Goal: Transaction & Acquisition: Book appointment/travel/reservation

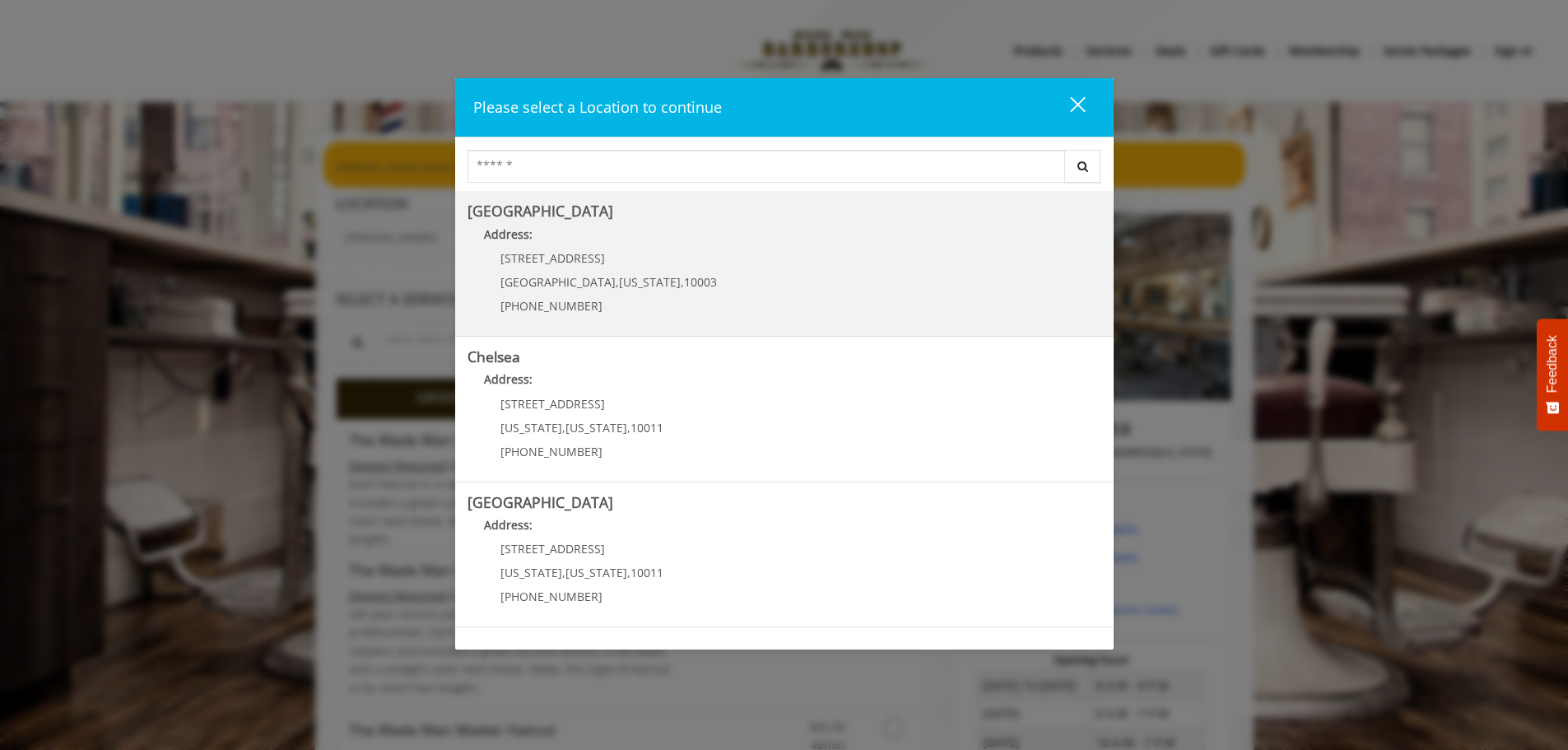
click at [650, 267] on div "60 E 8th St Manhattan , New York , 10003 (212) 598-1840" at bounding box center [597, 288] width 257 height 71
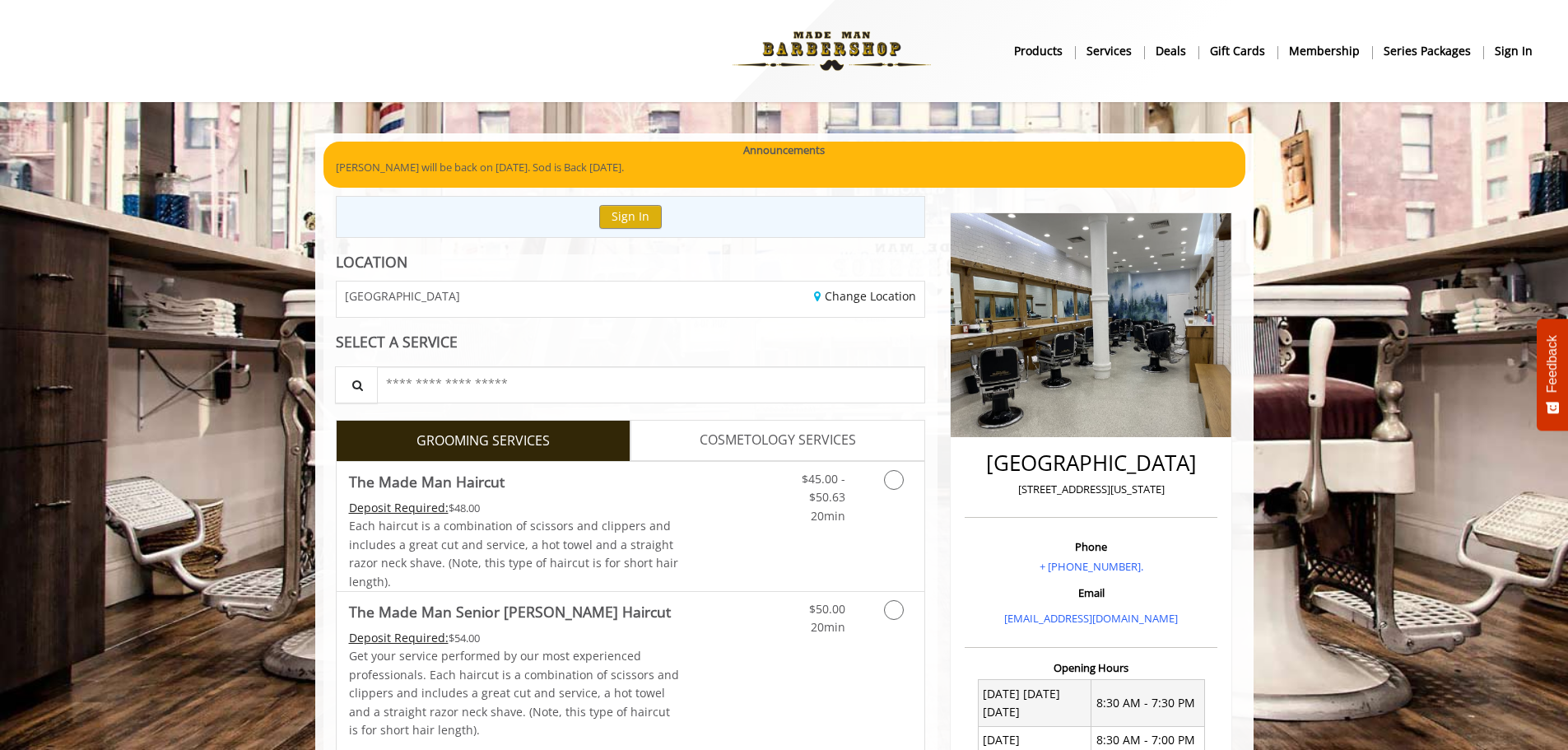
scroll to position [247, 0]
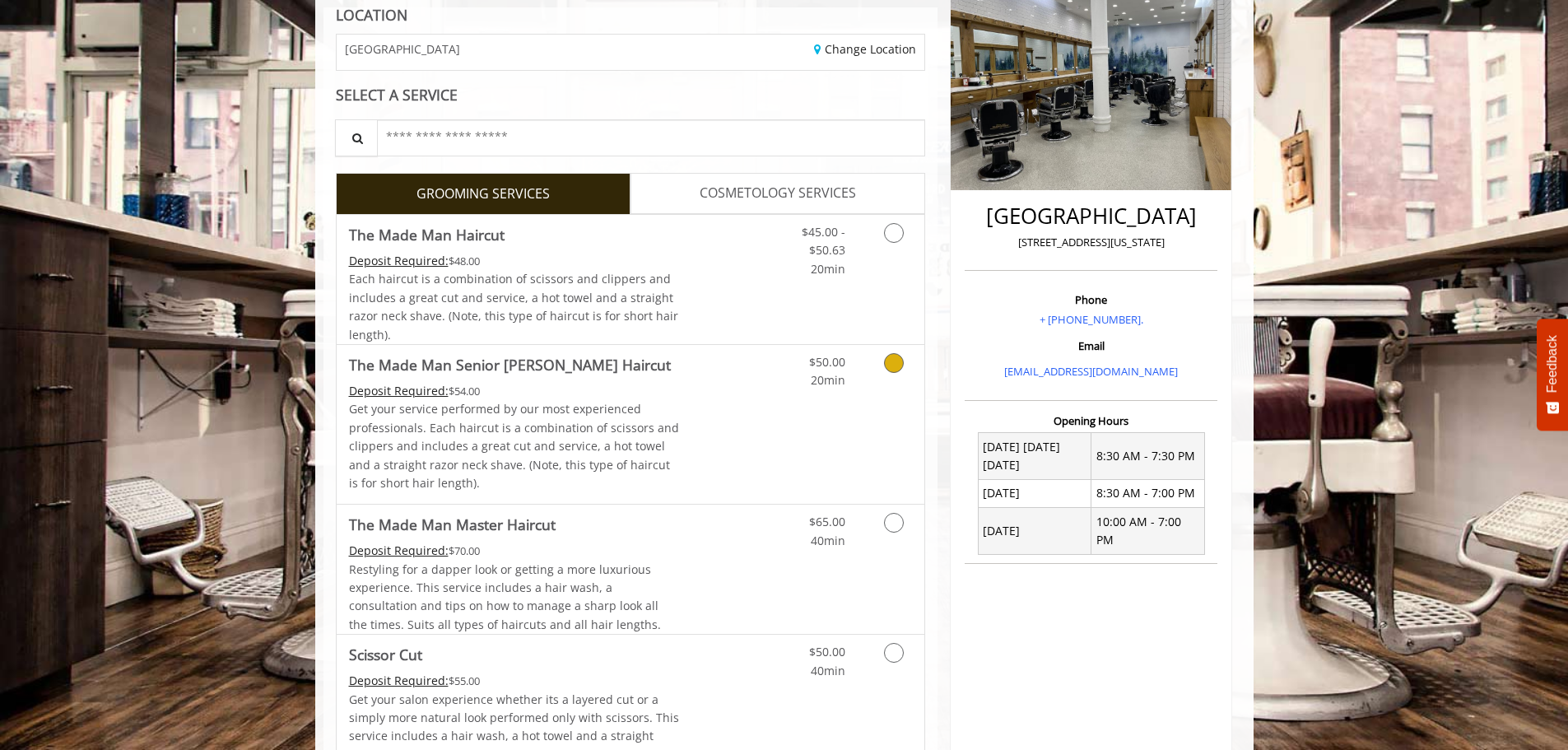
click at [893, 367] on icon "Grooming services" at bounding box center [893, 363] width 20 height 20
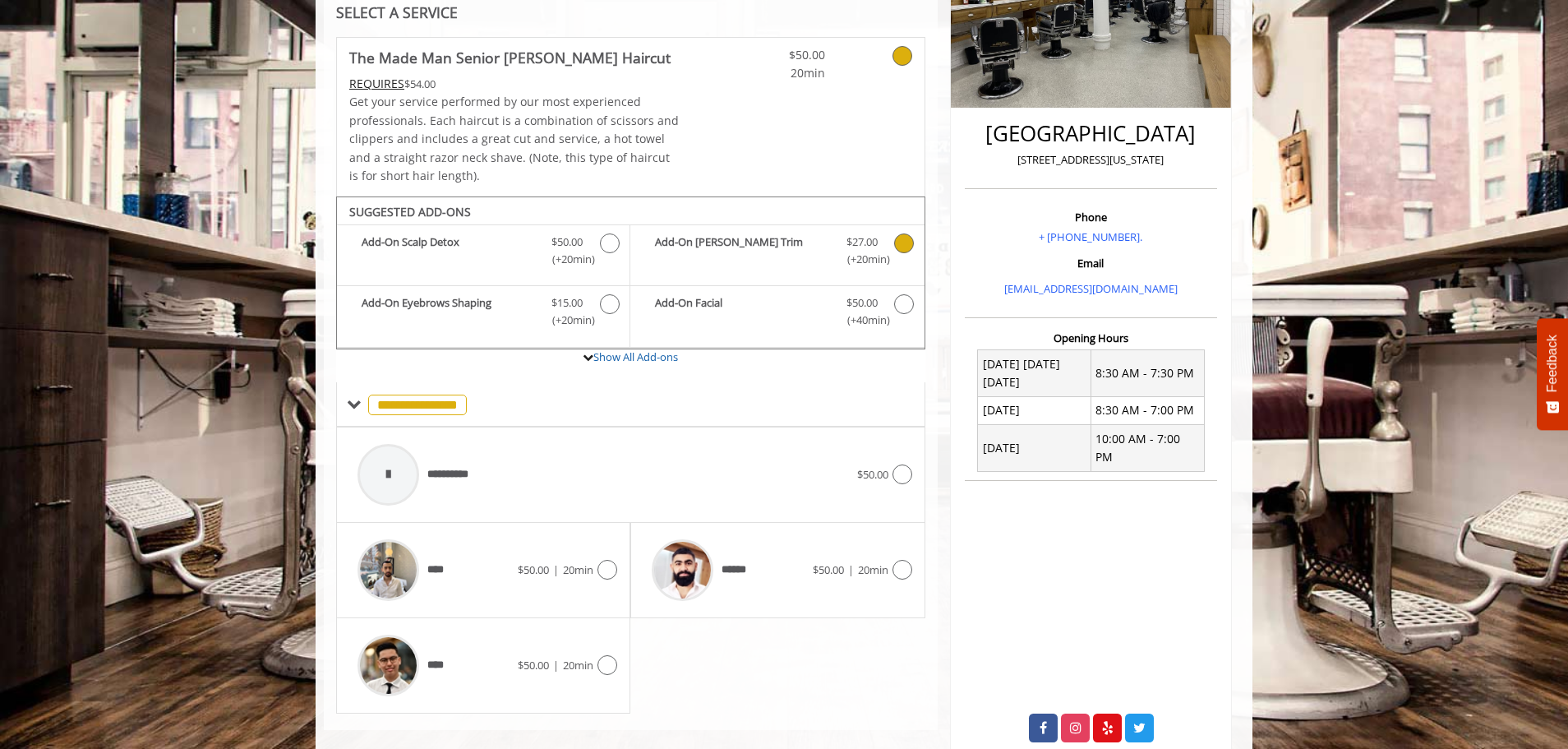
scroll to position [354, 0]
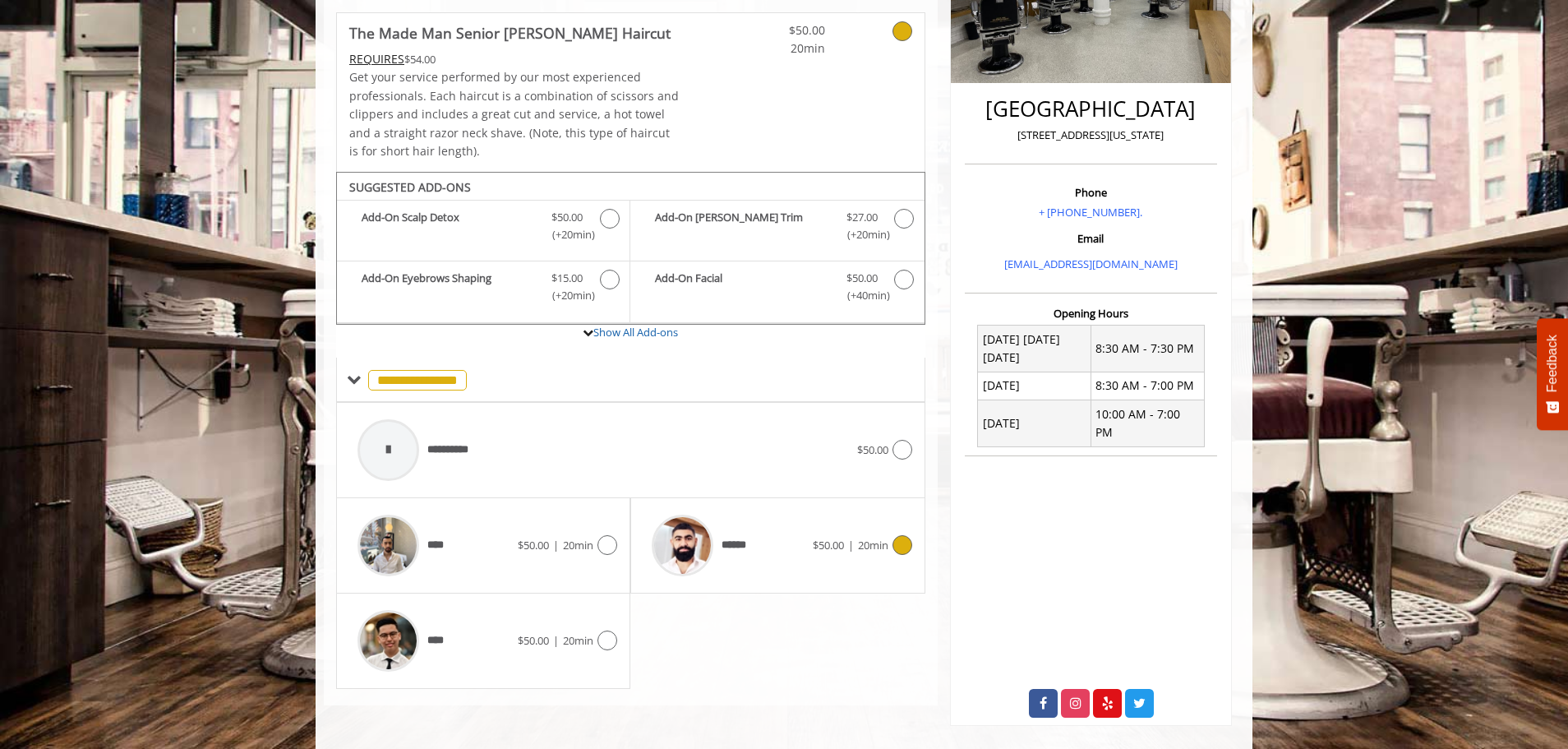
click at [744, 551] on span "******" at bounding box center [738, 545] width 35 height 17
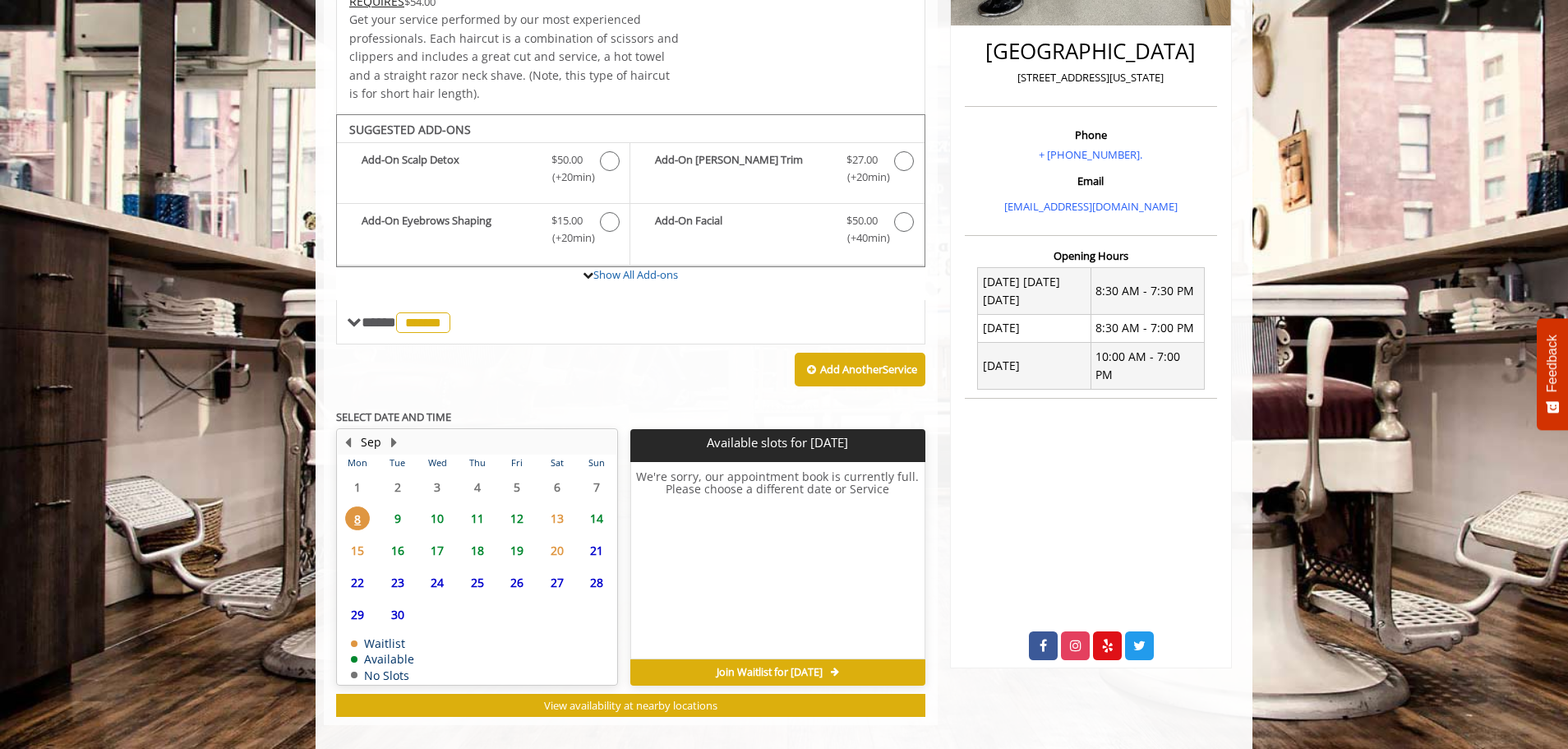
scroll to position [428, 0]
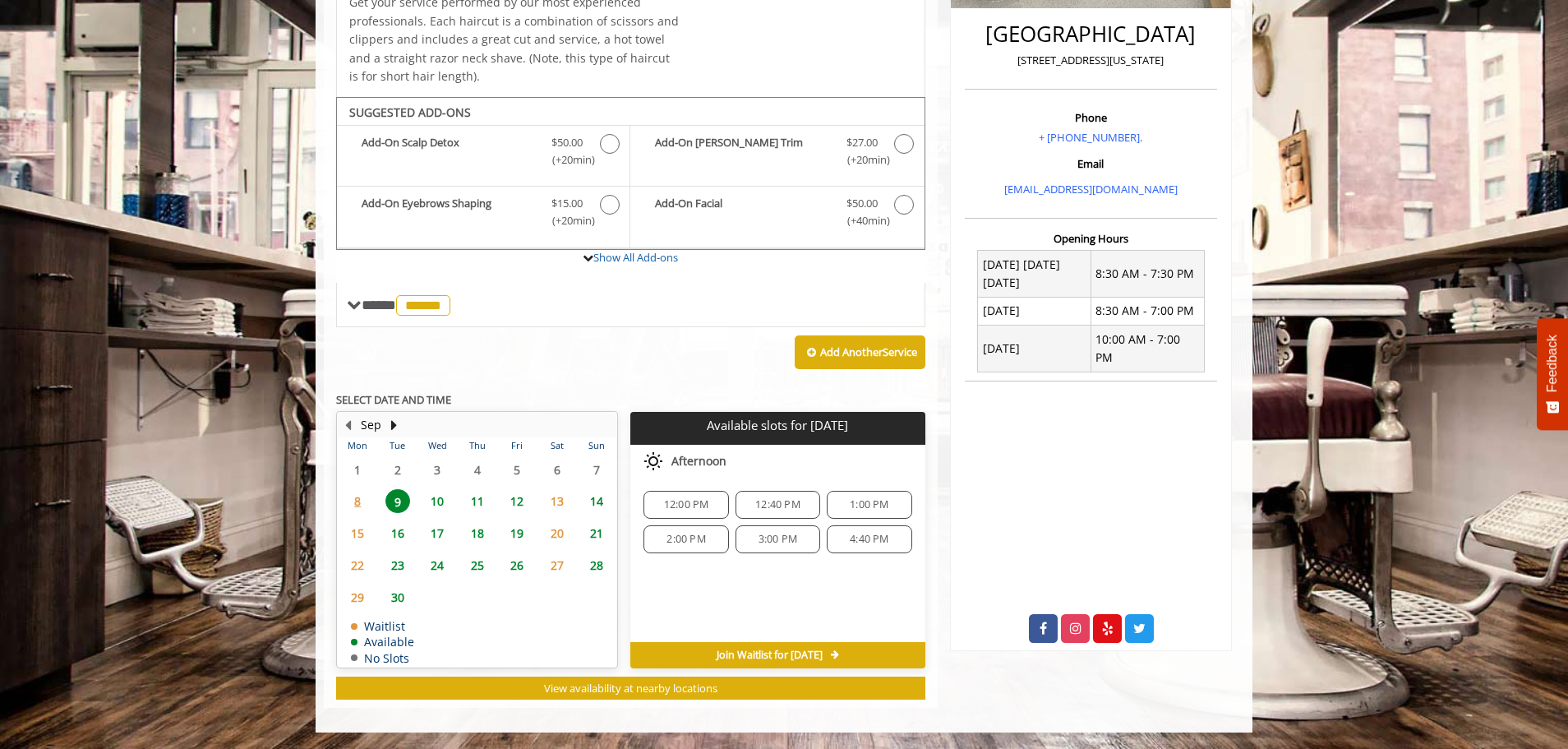
click at [436, 502] on span "10" at bounding box center [437, 500] width 24 height 23
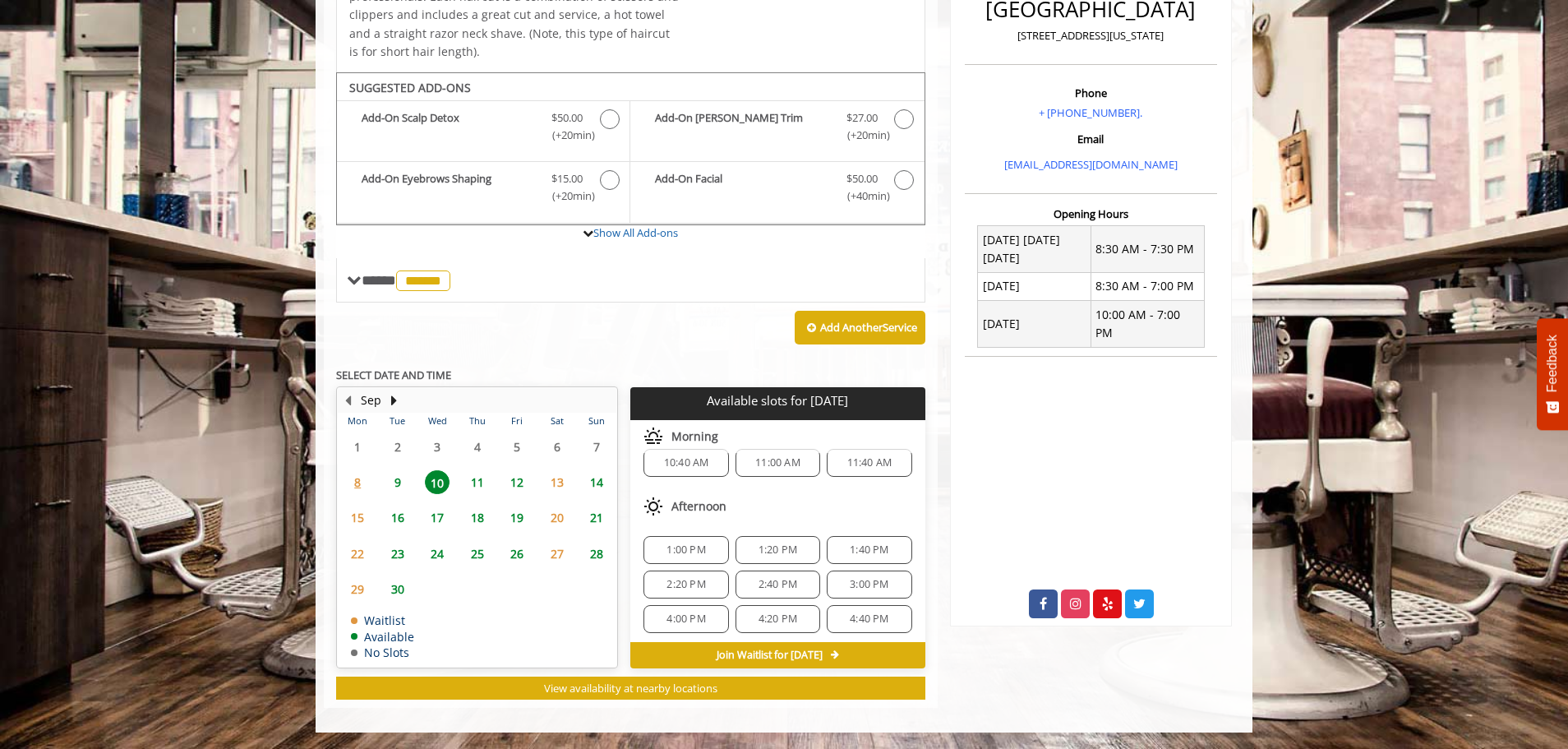
scroll to position [22, 0]
click at [478, 478] on span "11" at bounding box center [478, 482] width 24 height 23
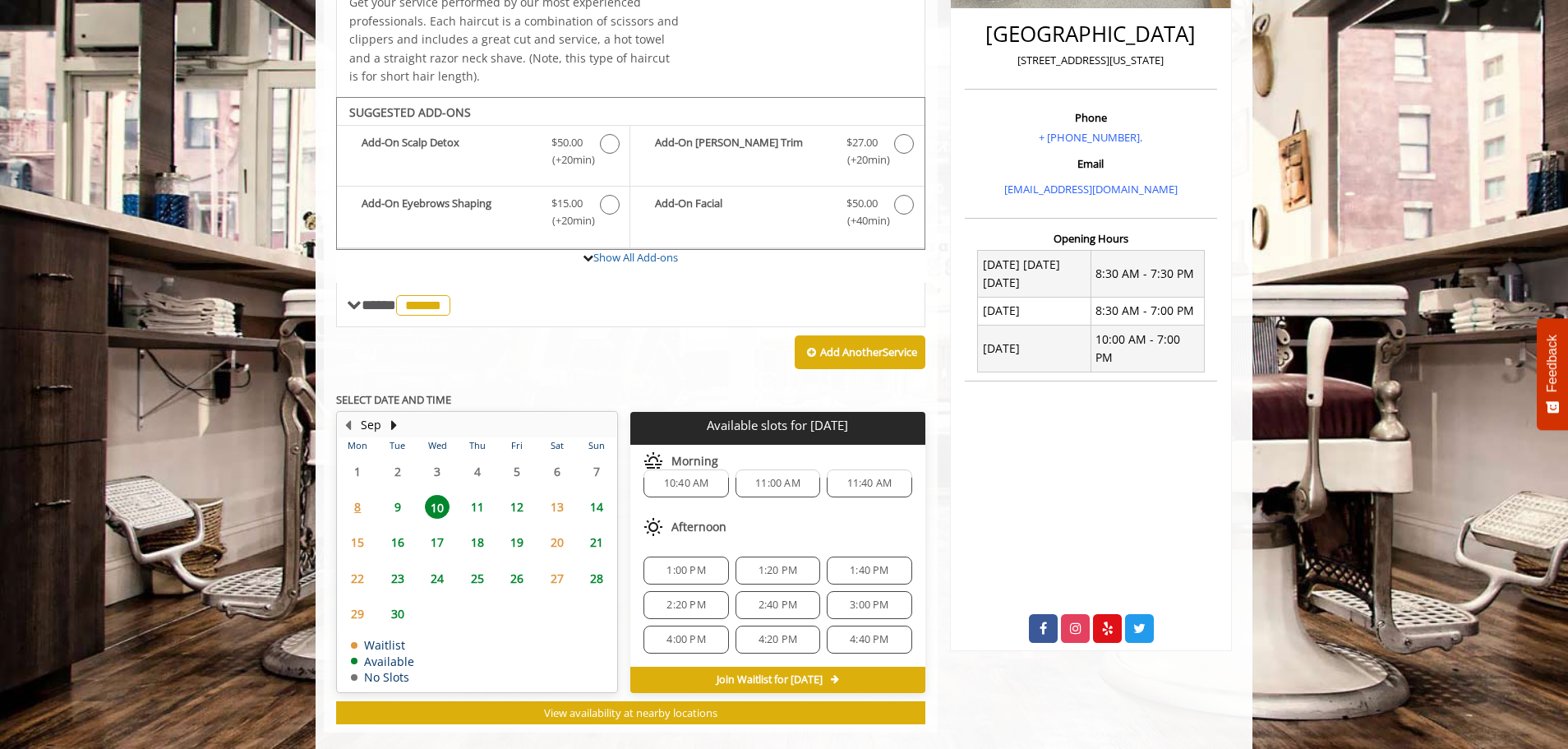
scroll to position [0, 0]
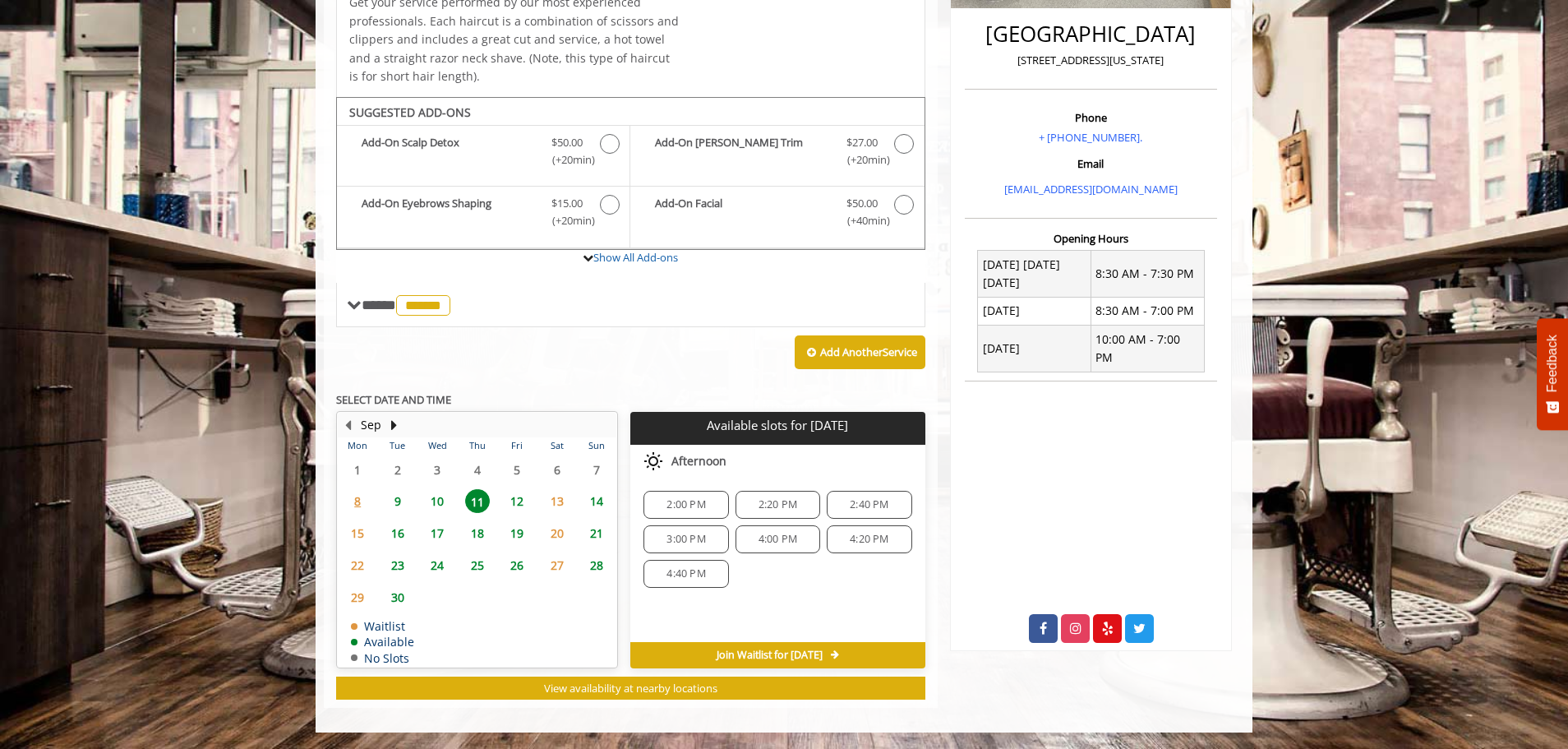
click at [518, 499] on span "12" at bounding box center [517, 500] width 24 height 23
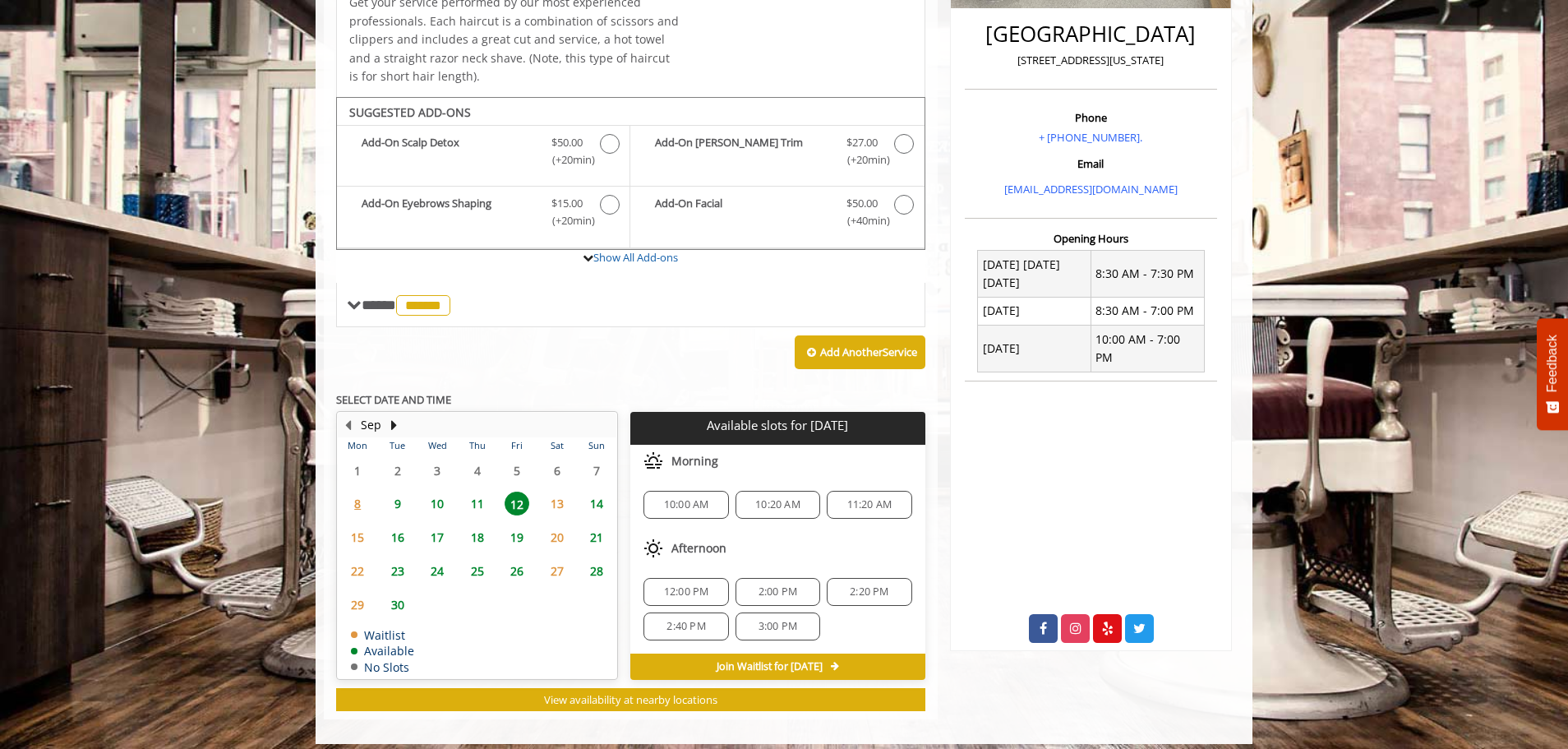
scroll to position [440, 0]
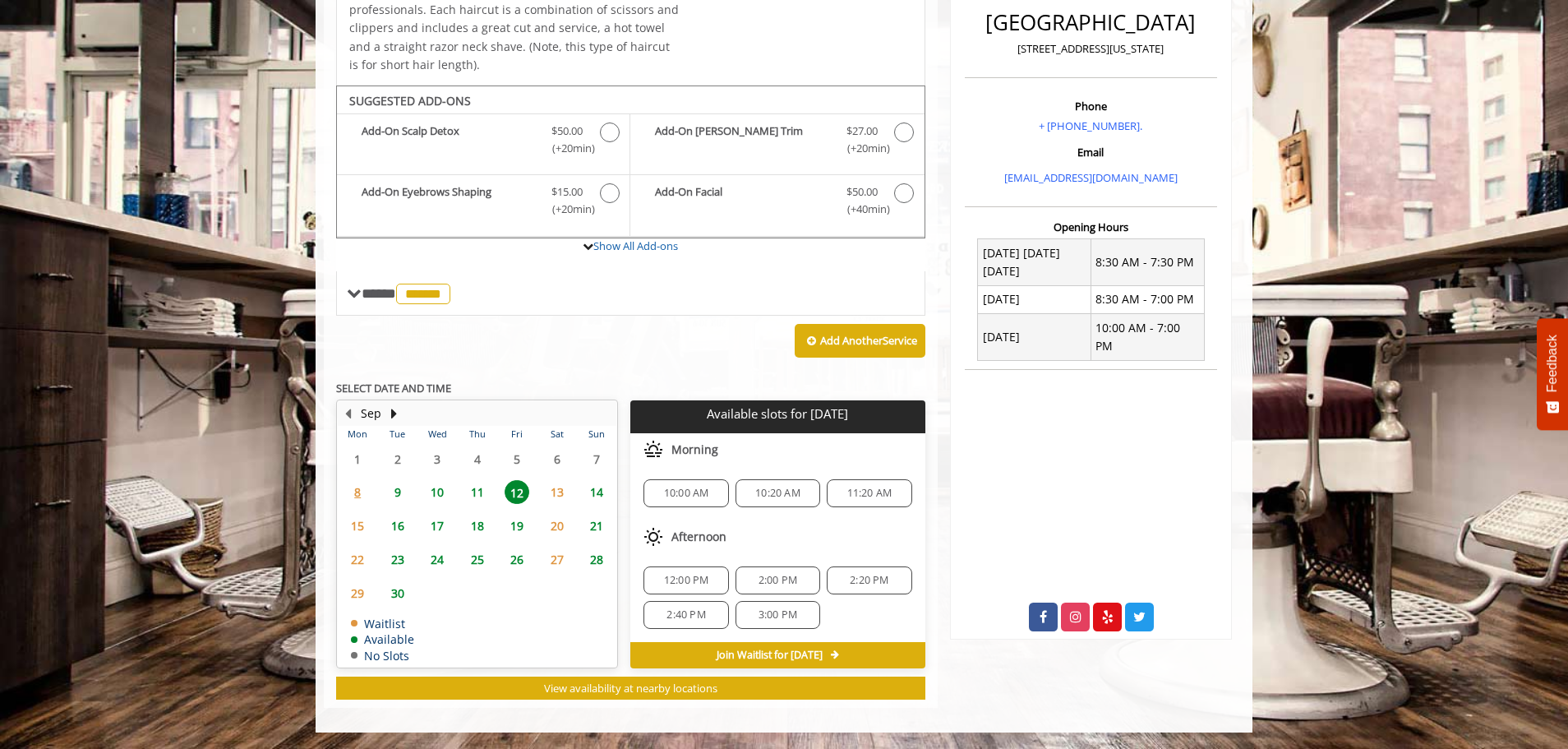
click at [475, 491] on span "11" at bounding box center [478, 492] width 24 height 23
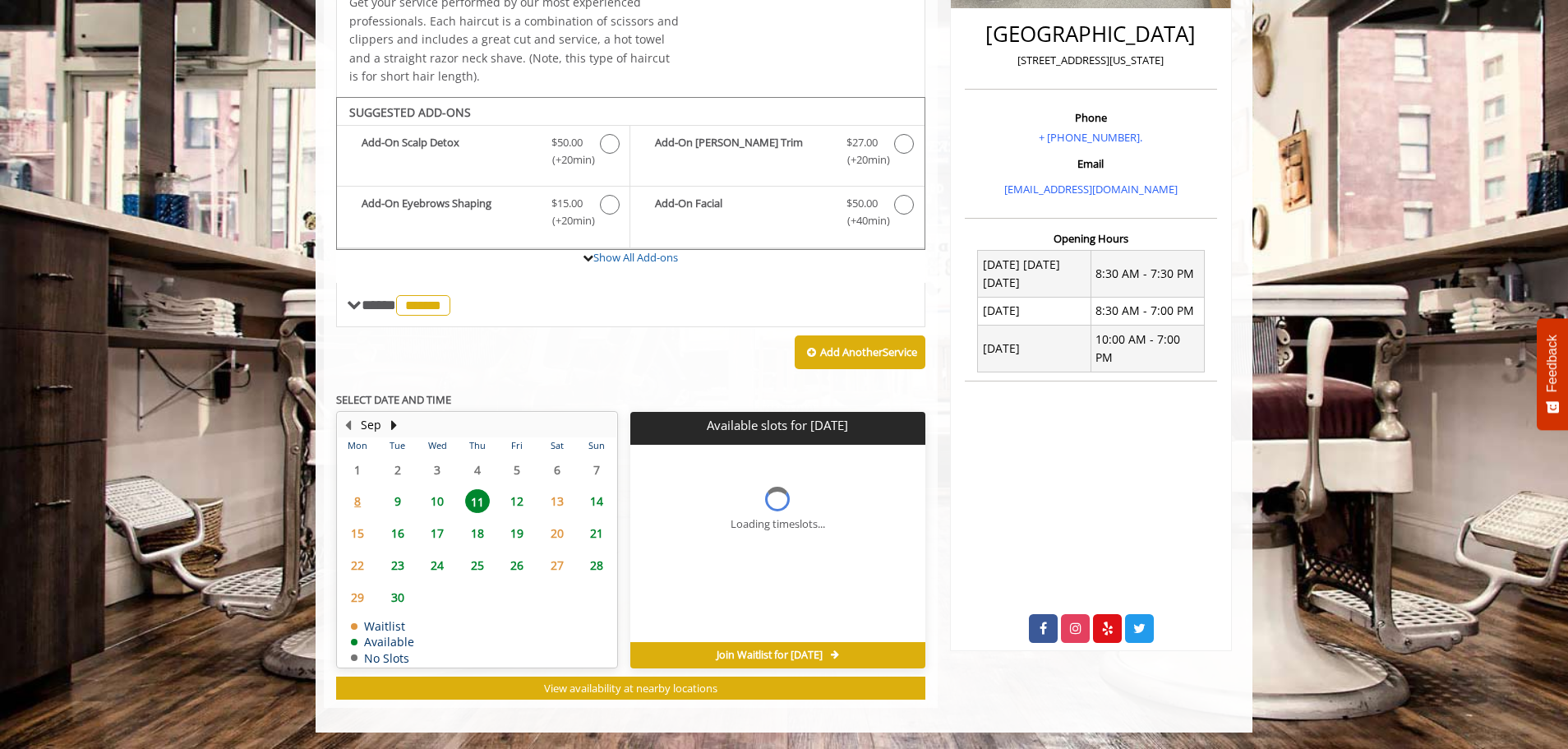
scroll to position [428, 0]
click at [515, 500] on span "12" at bounding box center [517, 500] width 24 height 23
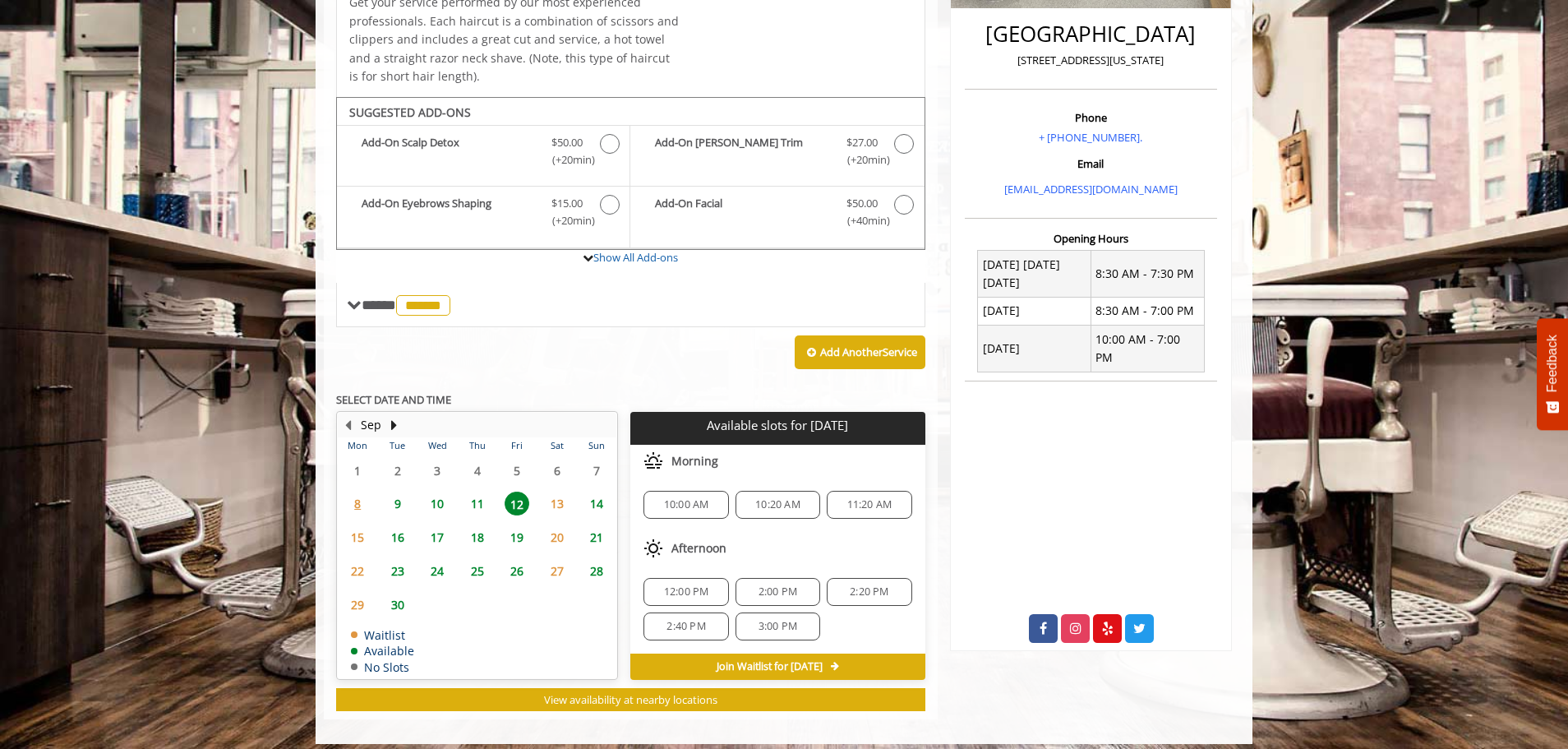
scroll to position [440, 0]
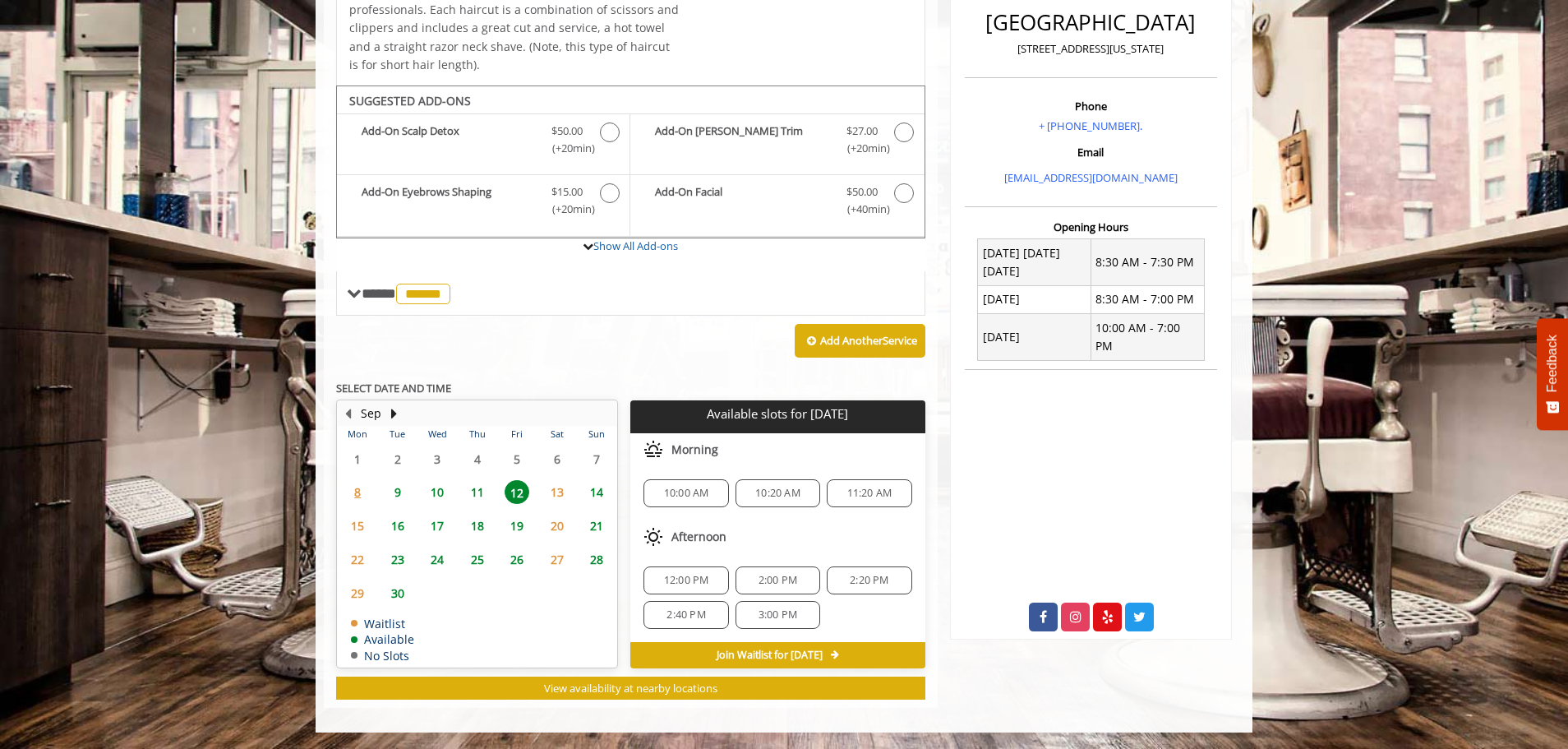
click at [774, 619] on span "3:00 PM" at bounding box center [778, 615] width 38 height 13
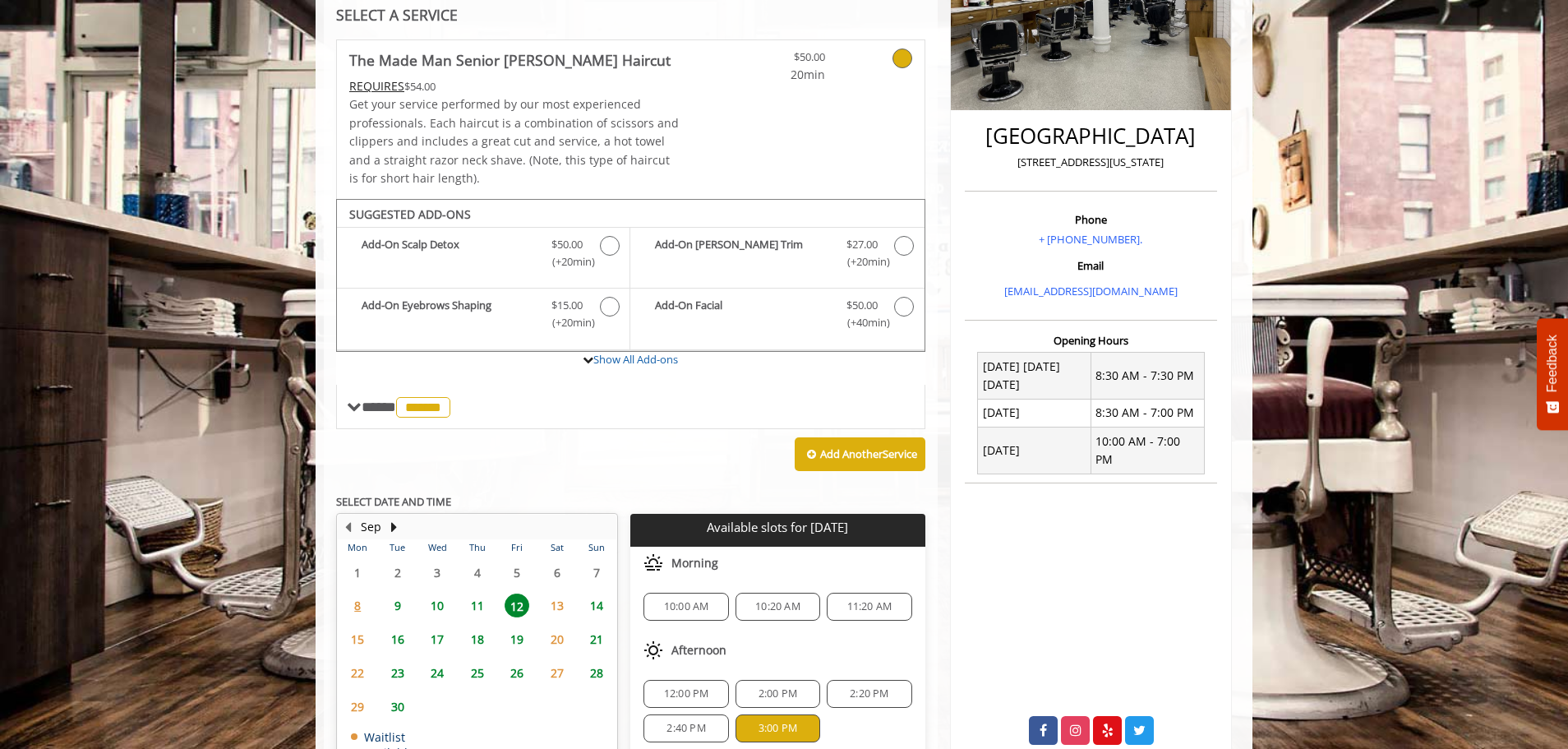
scroll to position [738, 0]
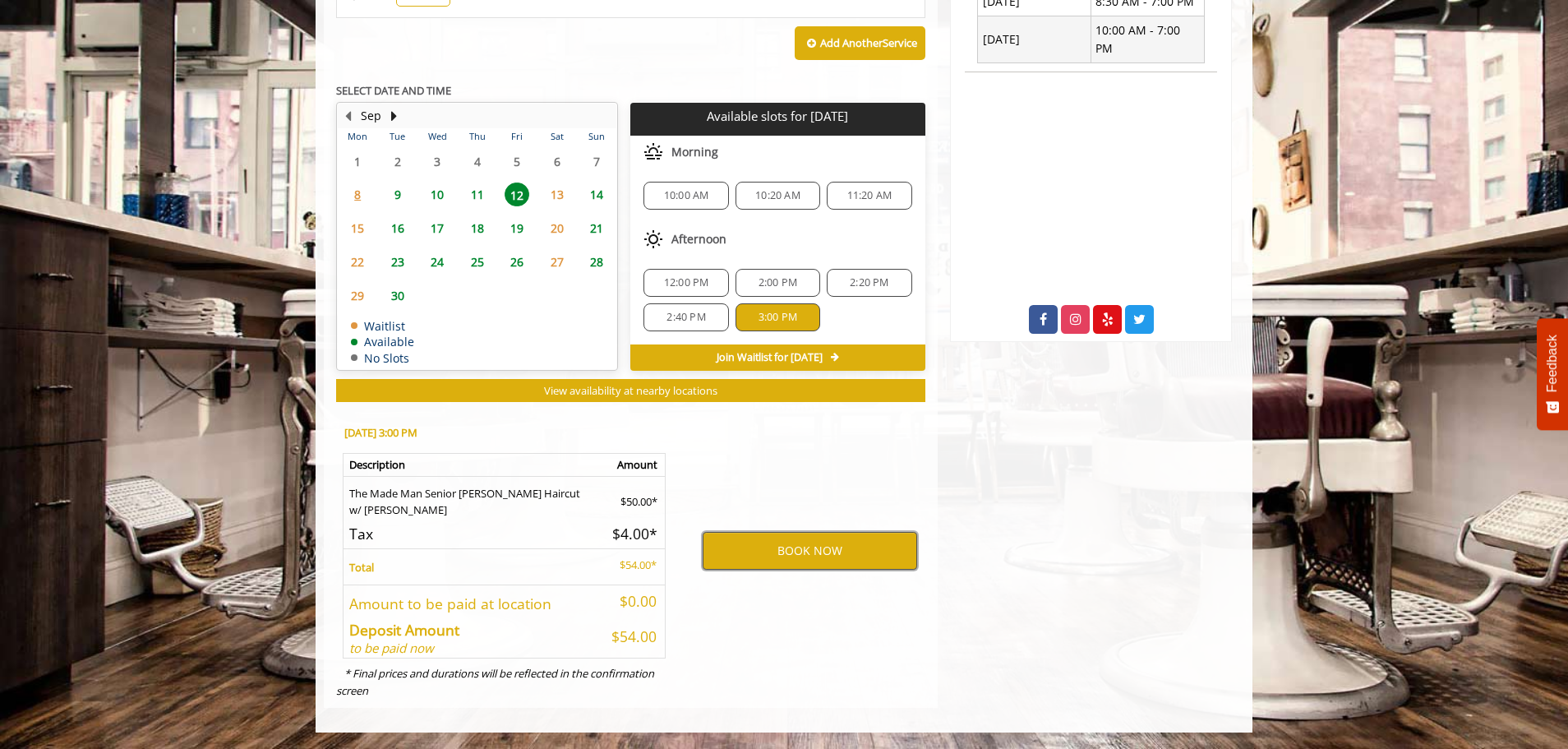
click at [781, 543] on button "BOOK NOW" at bounding box center [810, 551] width 215 height 38
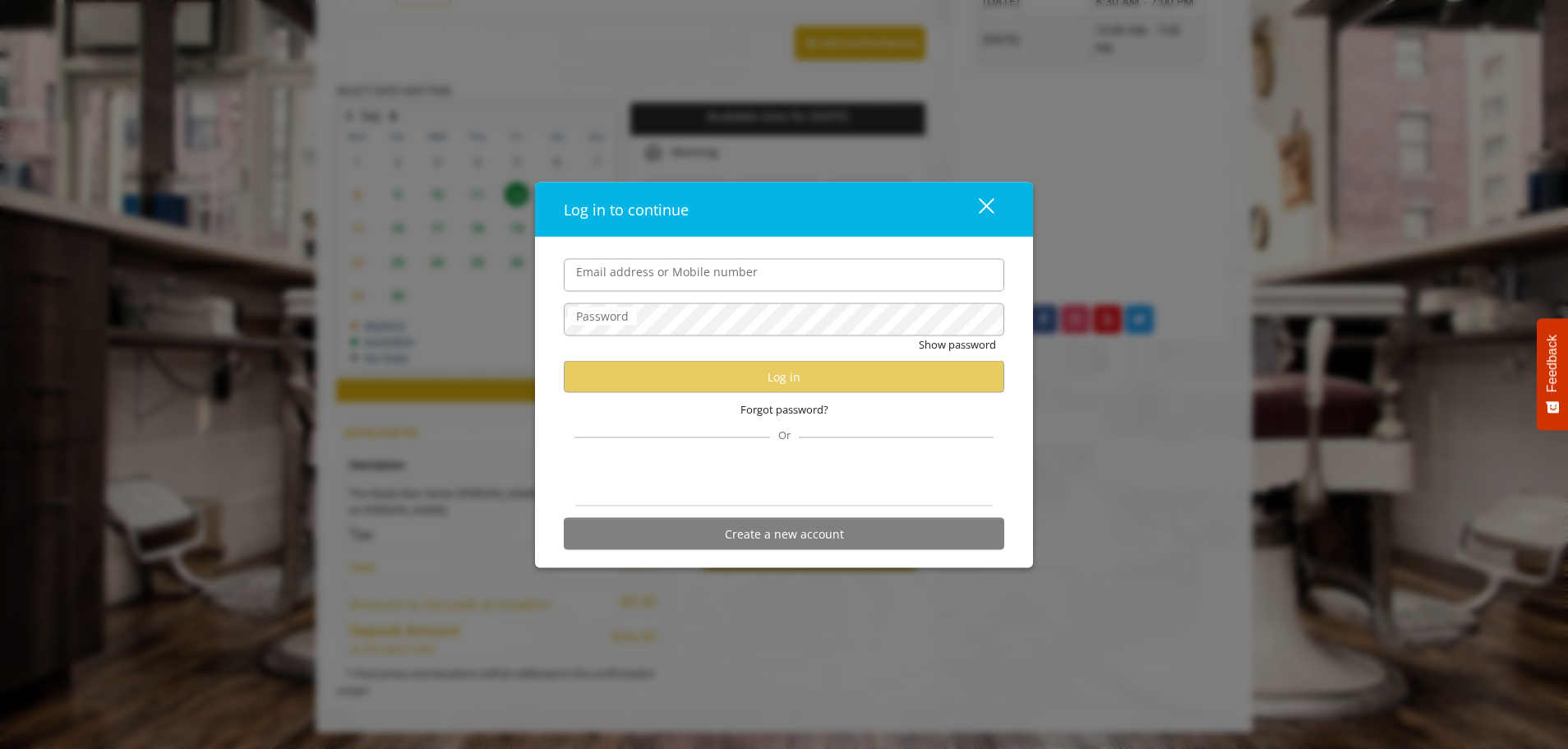
click at [653, 274] on input "Email address or Mobile number" at bounding box center [784, 274] width 441 height 33
type input "**********"
click at [626, 326] on div "Password" at bounding box center [784, 318] width 441 height 33
click at [630, 312] on label "Password" at bounding box center [602, 315] width 69 height 18
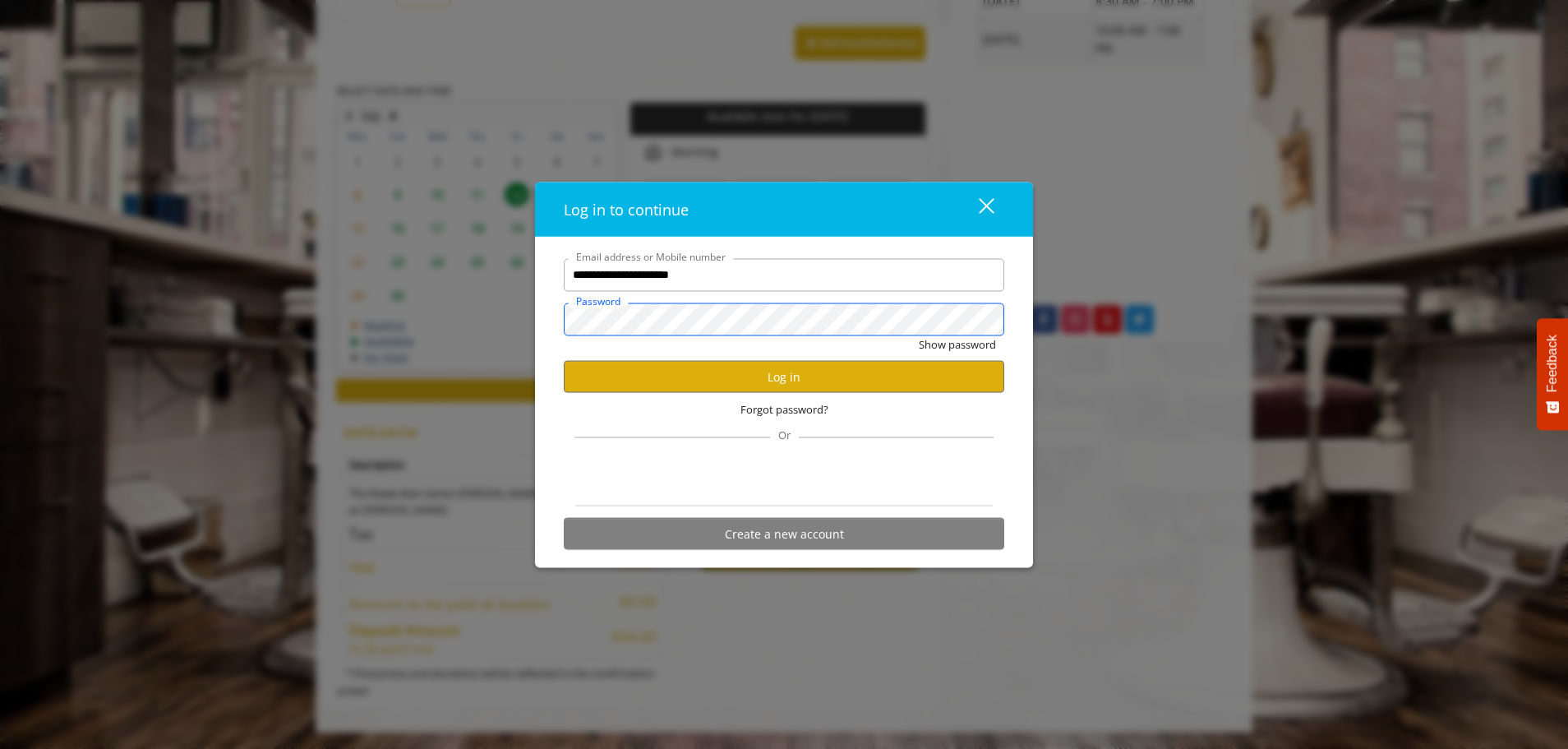
click at [919, 335] on button "Show password" at bounding box center [957, 344] width 77 height 17
click at [713, 381] on button "Log in" at bounding box center [784, 377] width 441 height 32
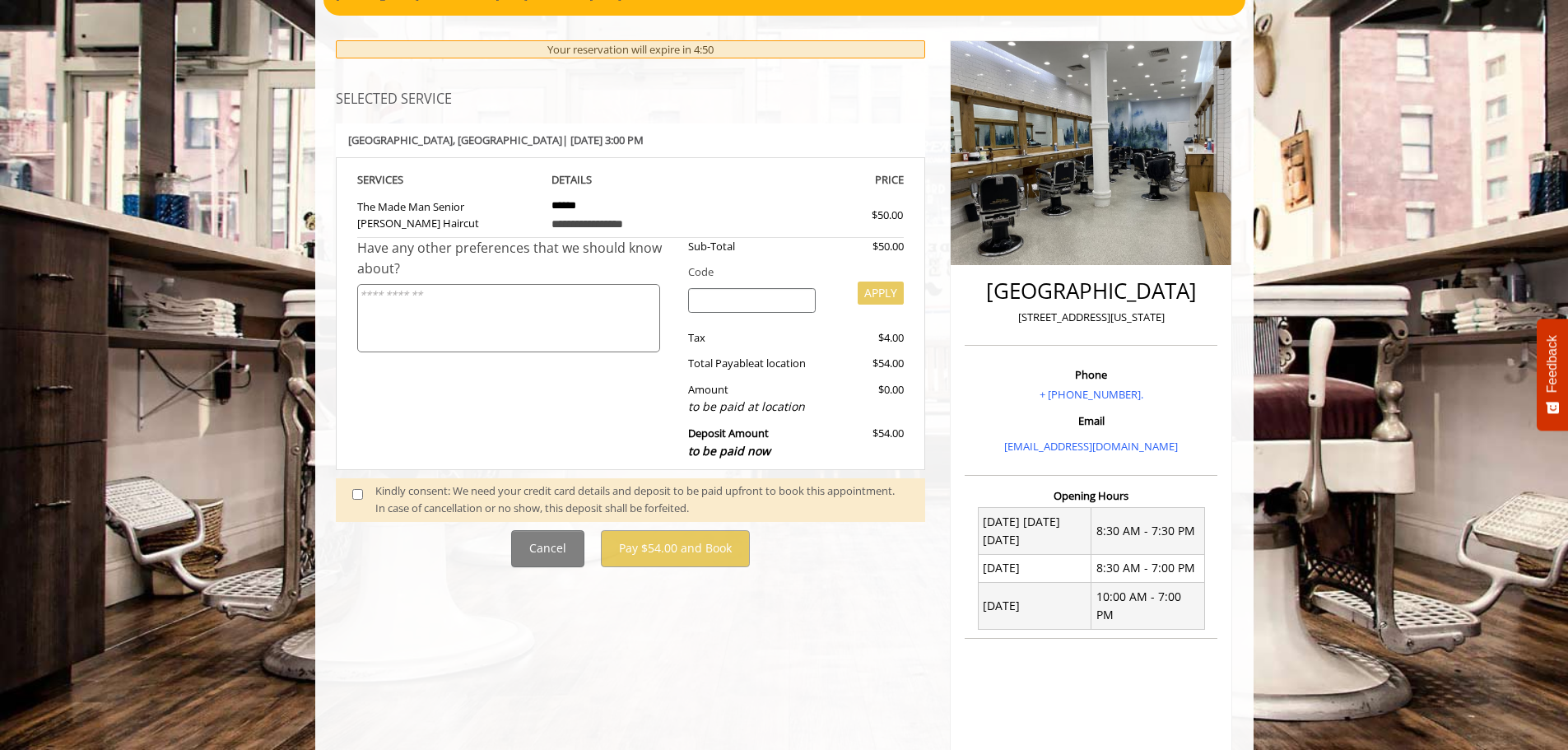
scroll to position [189, 0]
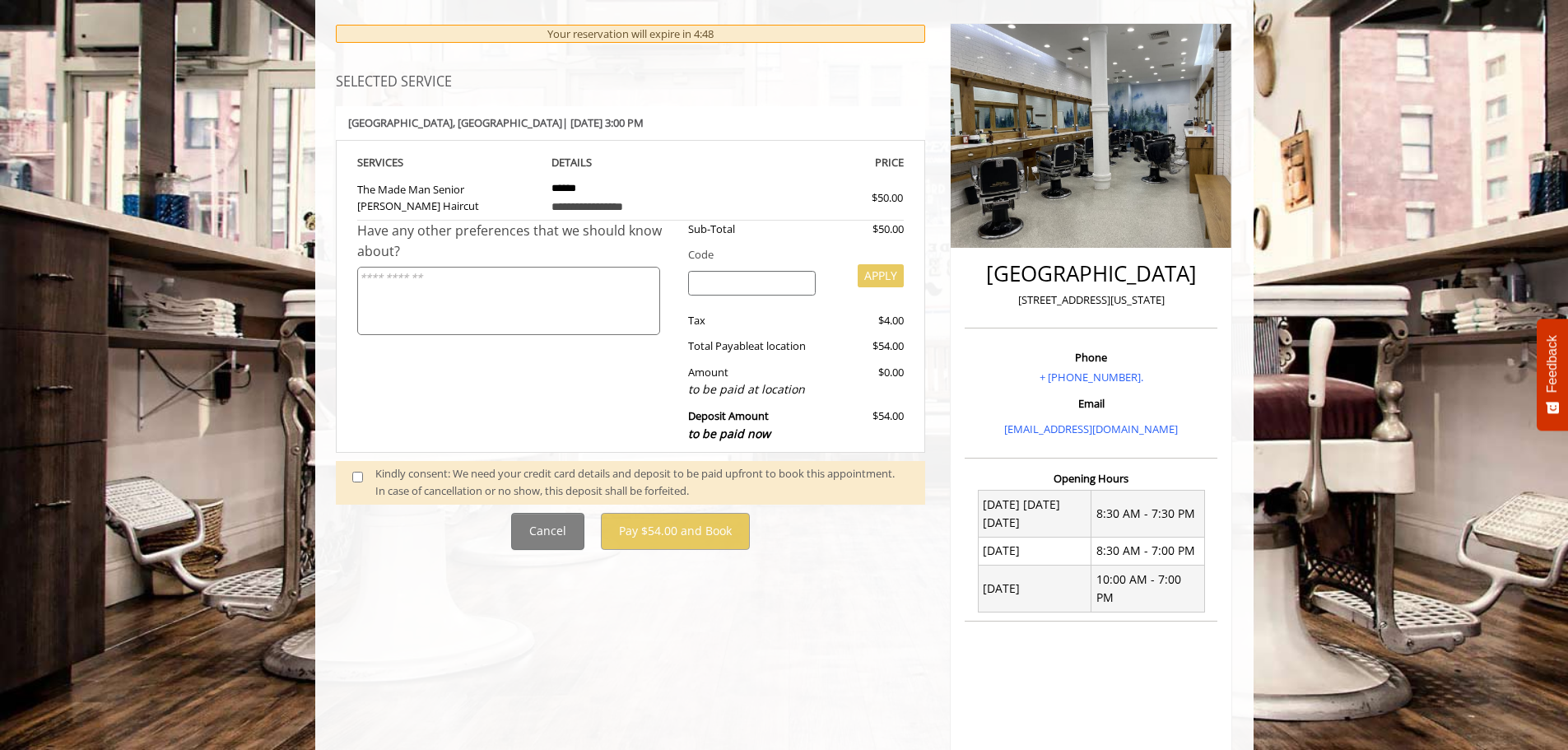
click at [740, 343] on div "Total Payable at location" at bounding box center [752, 346] width 152 height 17
click at [632, 487] on div "Kindly consent: We need your credit card details and deposit to be paid upfront…" at bounding box center [642, 482] width 534 height 35
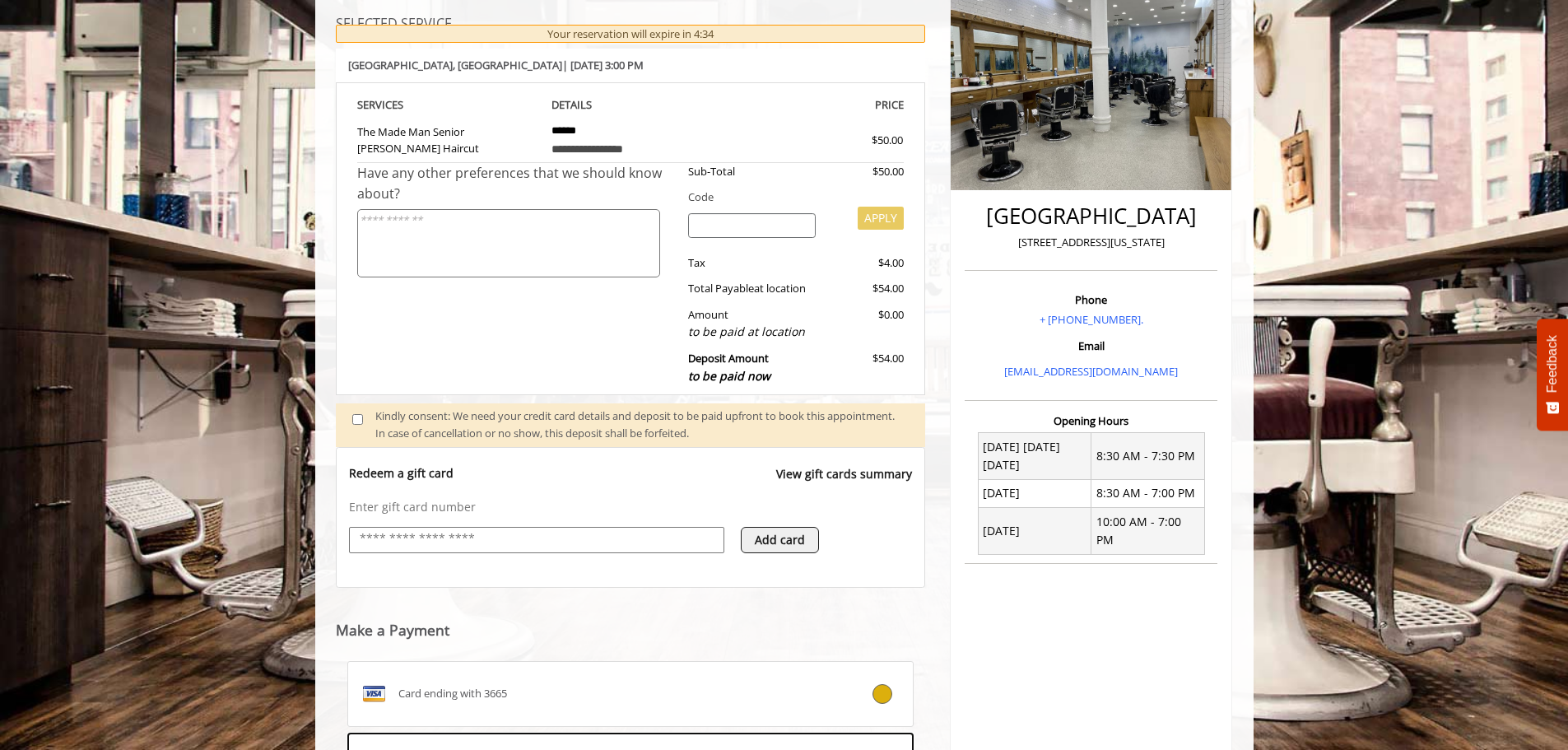
scroll to position [253, 0]
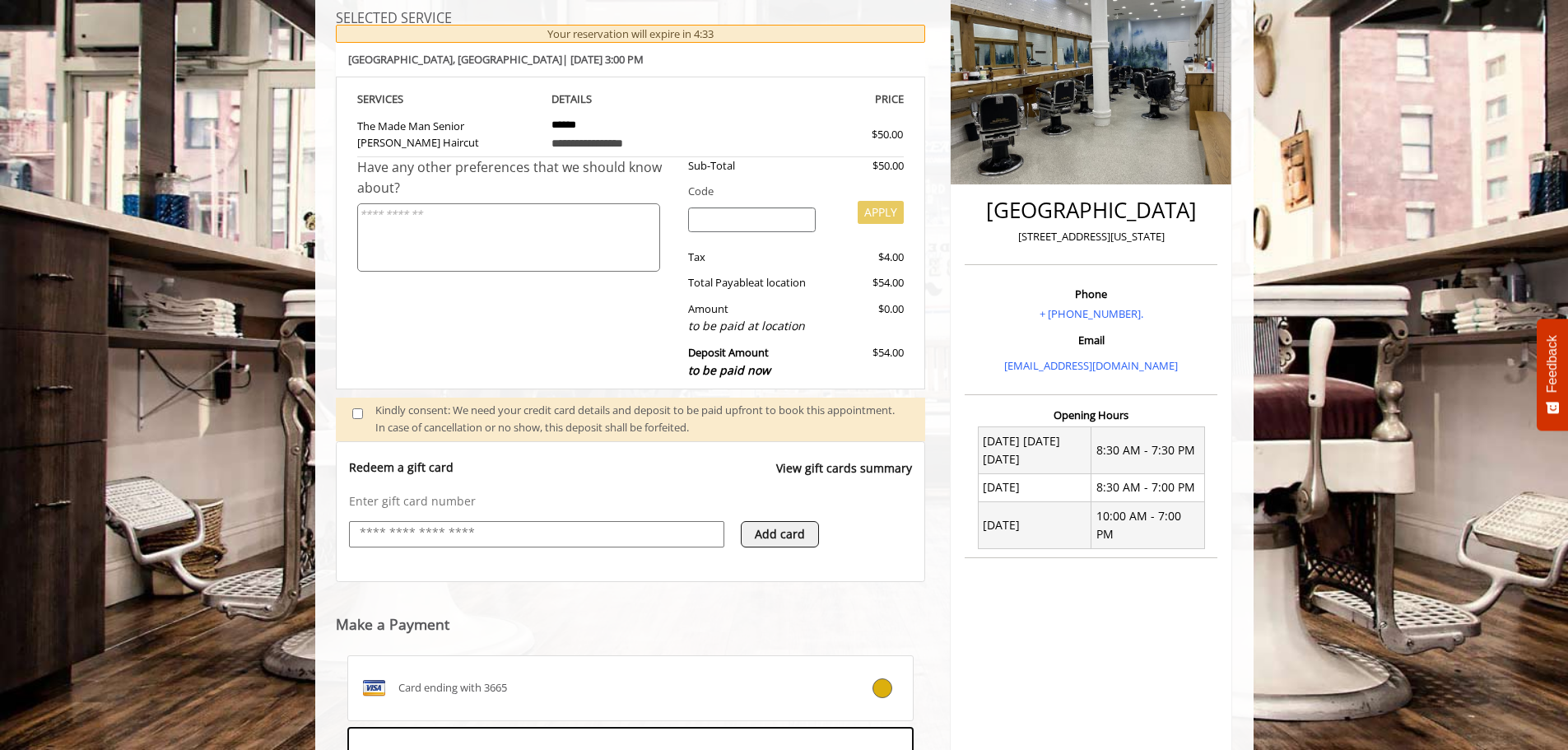
click at [355, 422] on span at bounding box center [365, 418] width 49 height 35
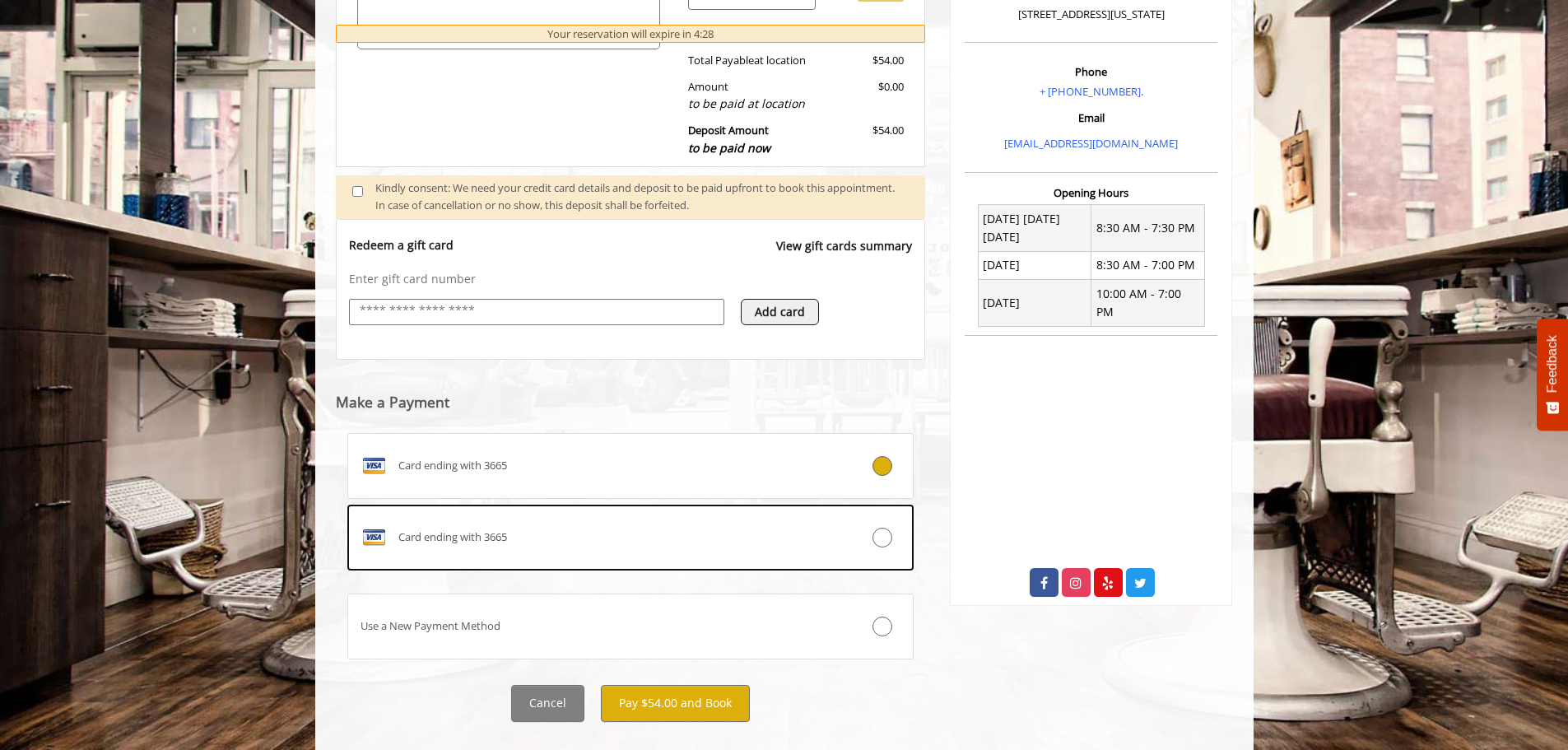
scroll to position [505, 0]
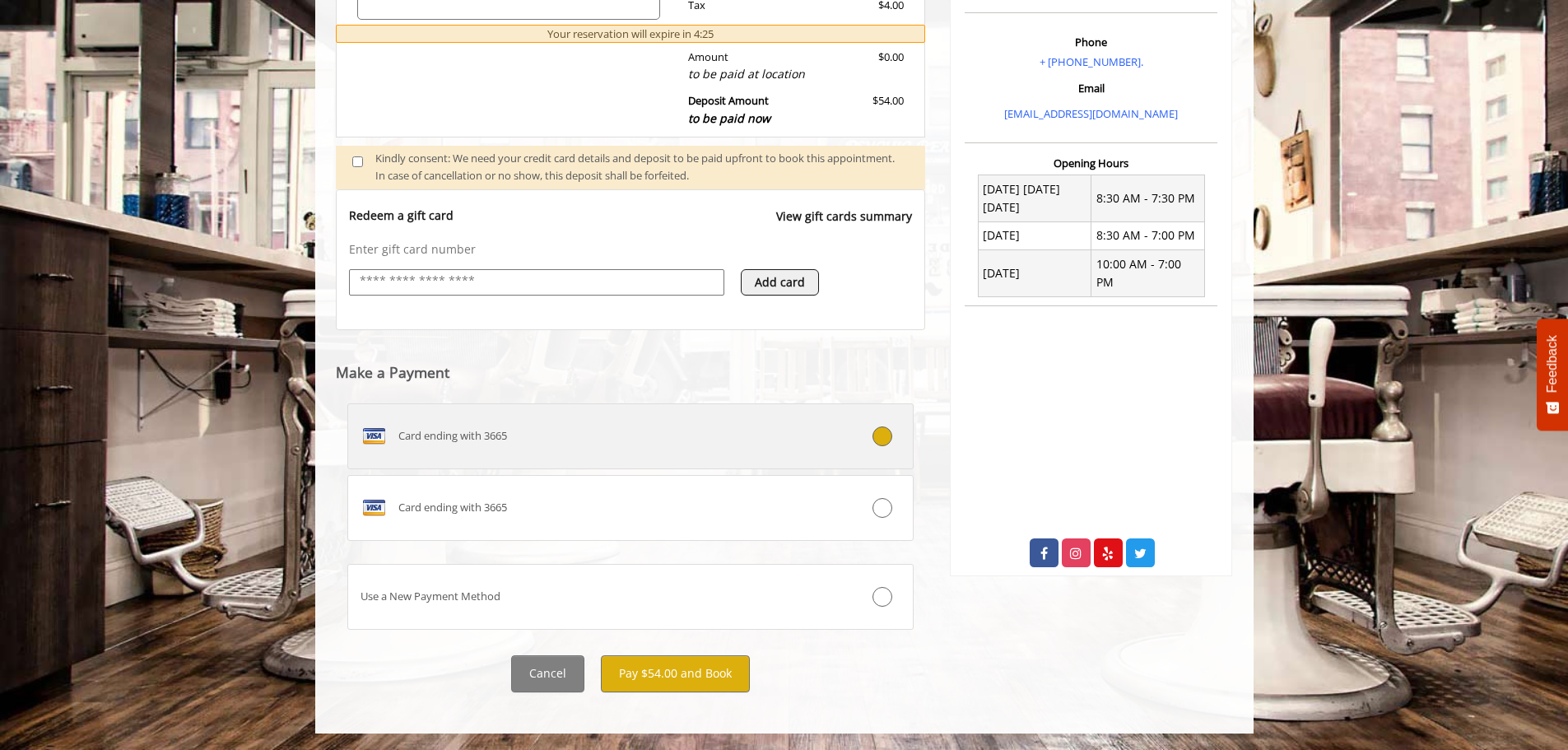
click at [693, 435] on div "Card ending with 3665" at bounding box center [583, 436] width 471 height 26
click at [756, 430] on div "Card ending with 3665" at bounding box center [583, 436] width 471 height 26
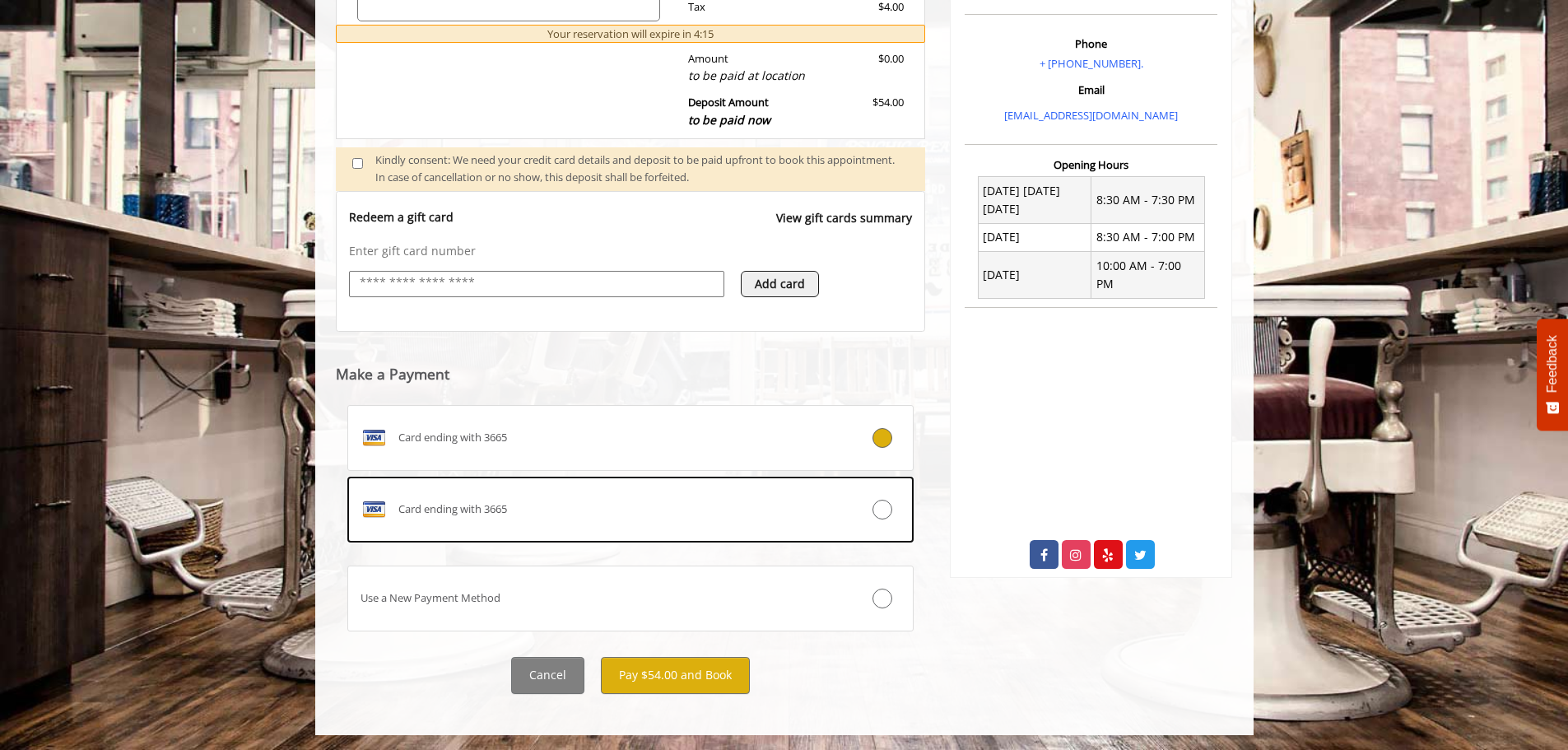
scroll to position [505, 0]
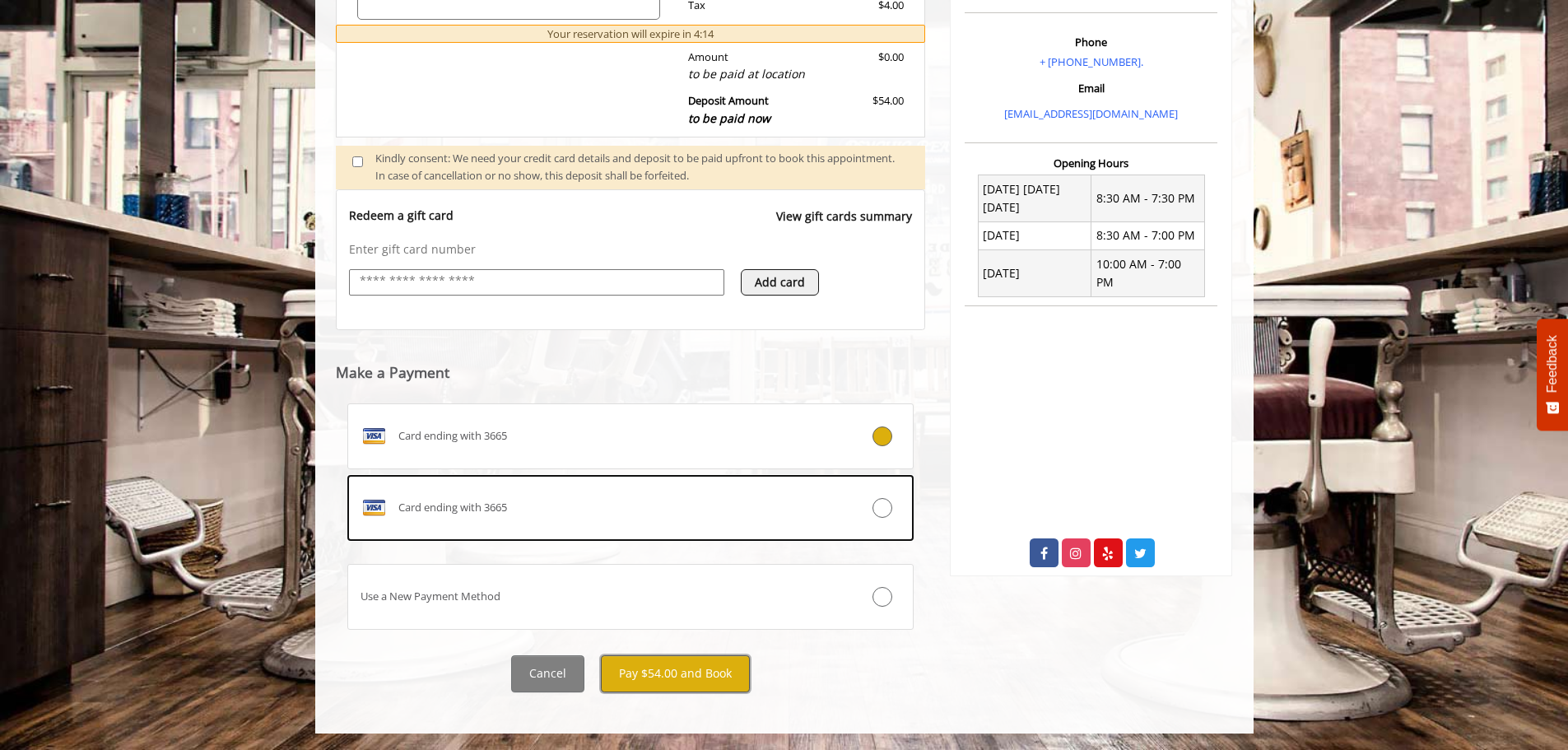
click at [667, 668] on button "Pay $54.00 and Book" at bounding box center [675, 673] width 149 height 37
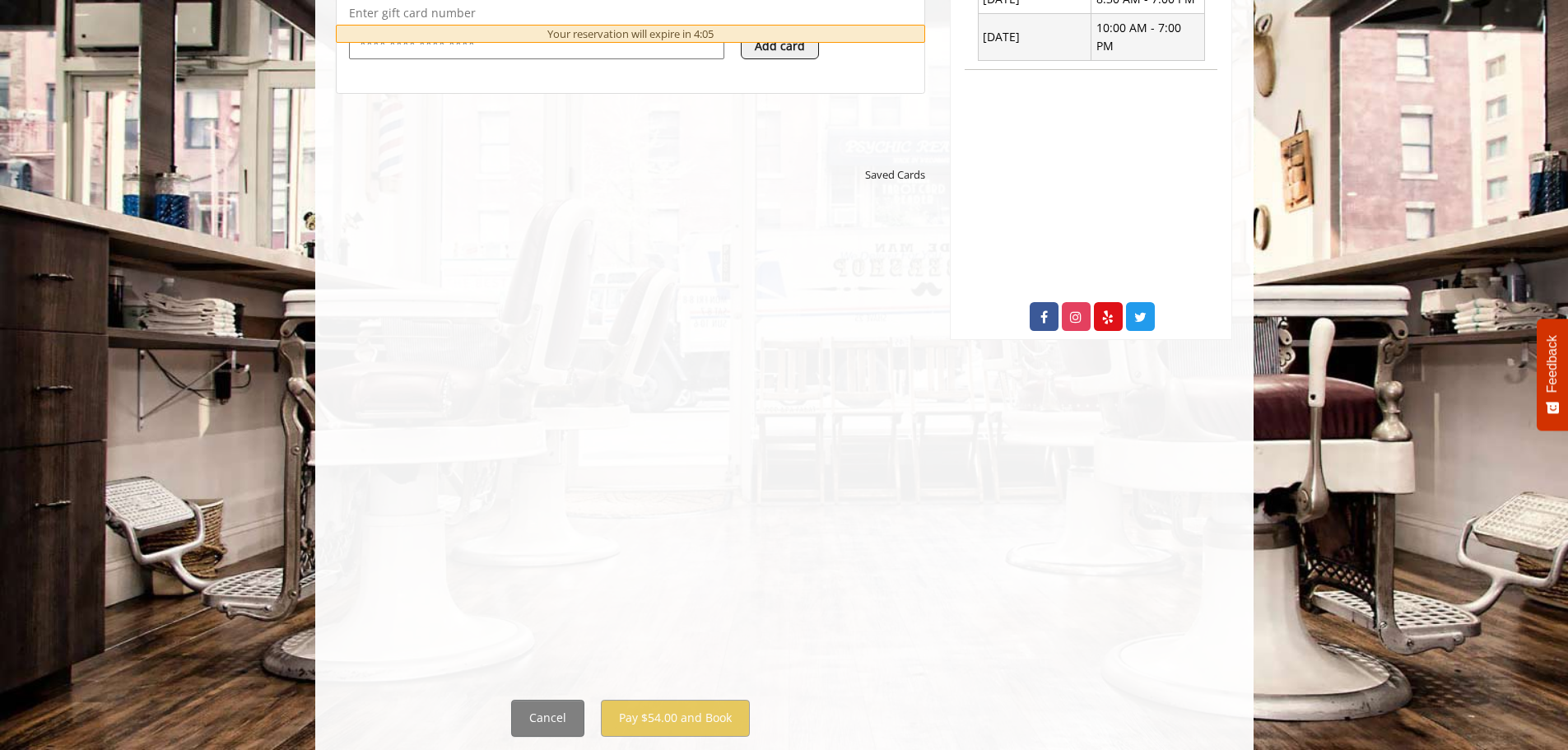
scroll to position [786, 0]
